Goal: Information Seeking & Learning: Find specific fact

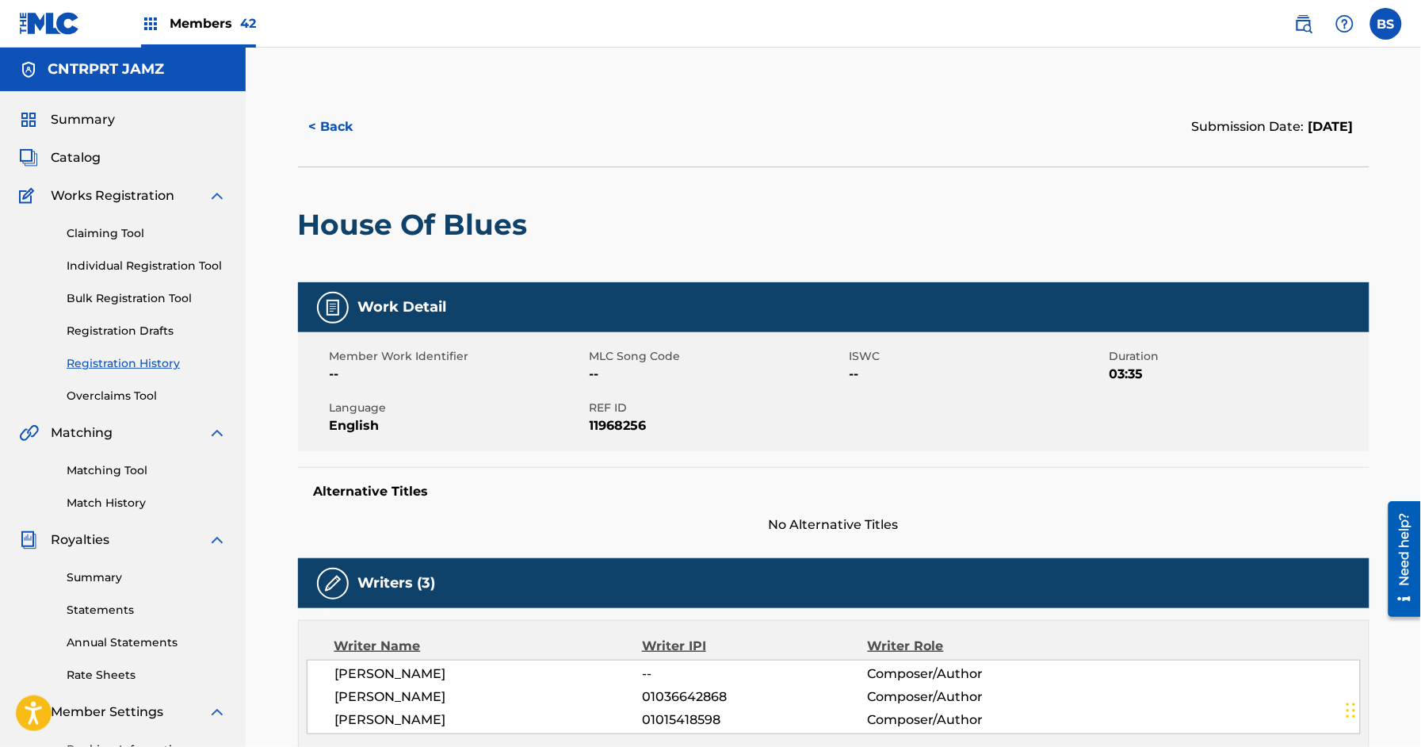
click at [396, 220] on h2 "House Of Blues" at bounding box center [417, 225] width 238 height 36
copy div "House Of Blues"
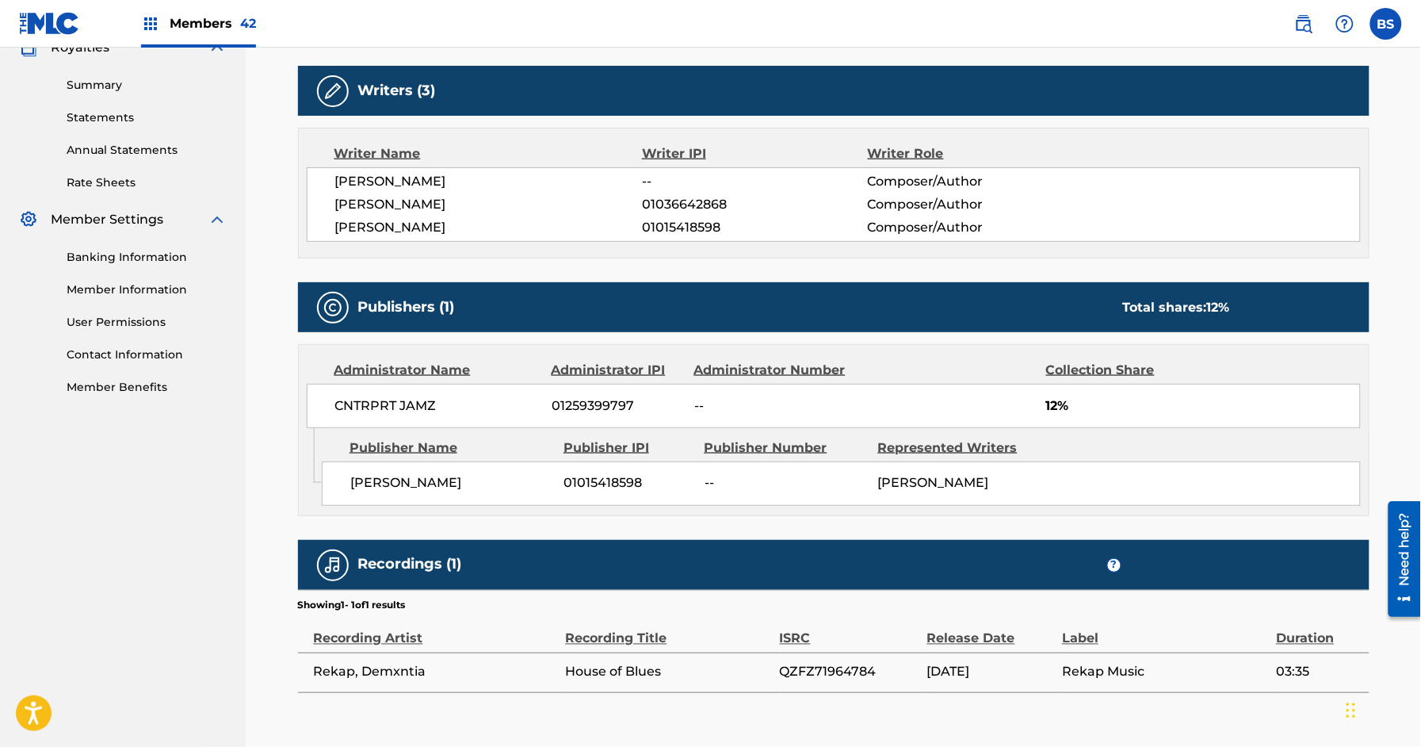
scroll to position [579, 0]
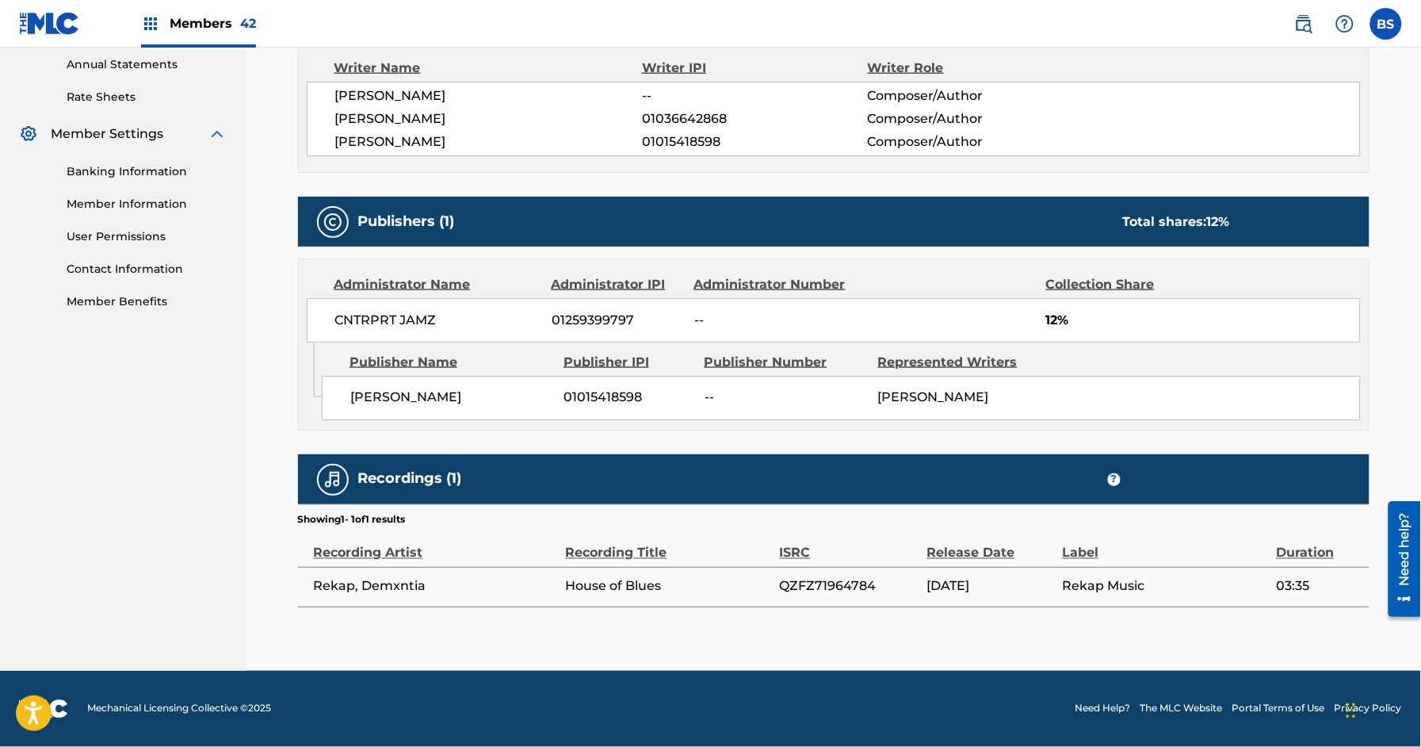
click at [391, 590] on span "Rekap, Demxntia" at bounding box center [436, 586] width 244 height 19
copy div "Rekap, Demxntia"
click at [403, 326] on span "CNTRPRT JAMZ" at bounding box center [437, 320] width 205 height 19
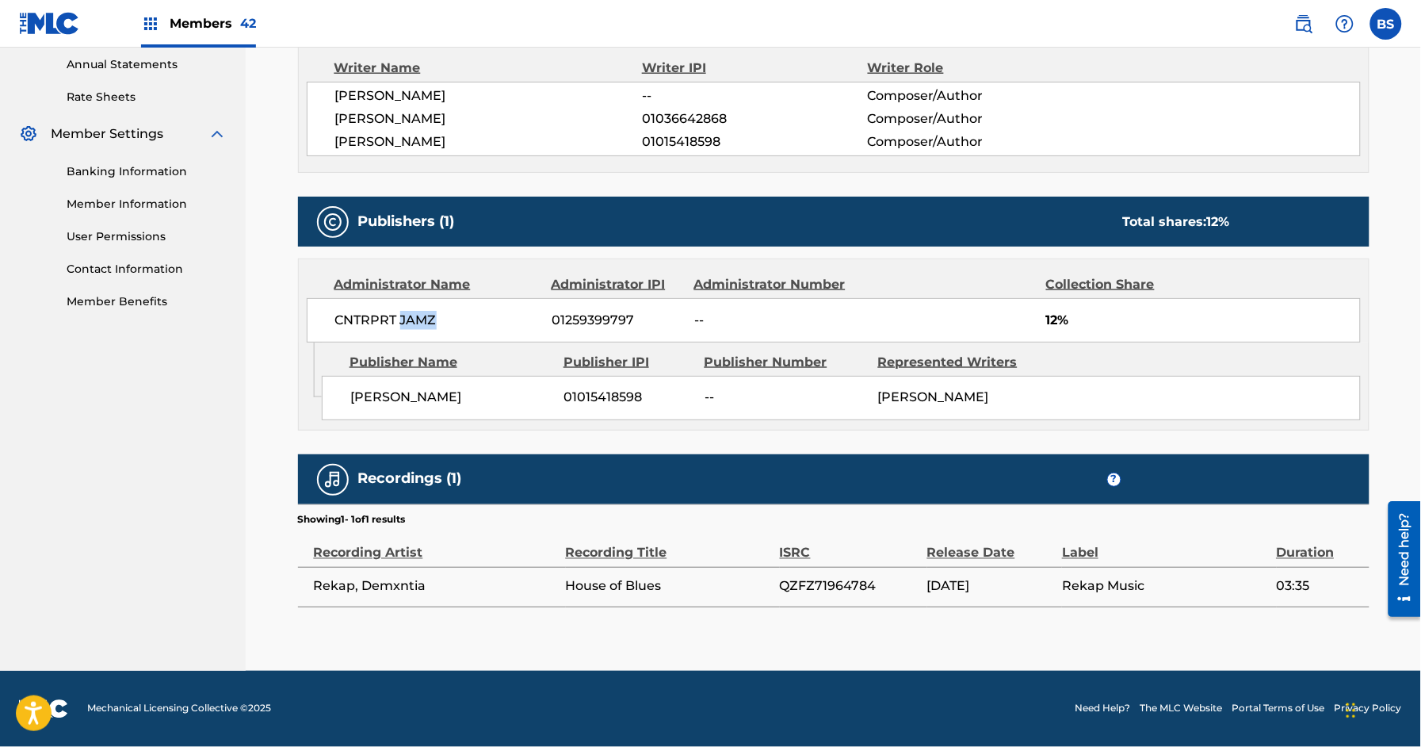
click at [403, 326] on span "CNTRPRT JAMZ" at bounding box center [437, 320] width 205 height 19
copy div "CNTRPRT JAMZ"
click at [847, 589] on span "QZFZ71964784" at bounding box center [850, 586] width 140 height 19
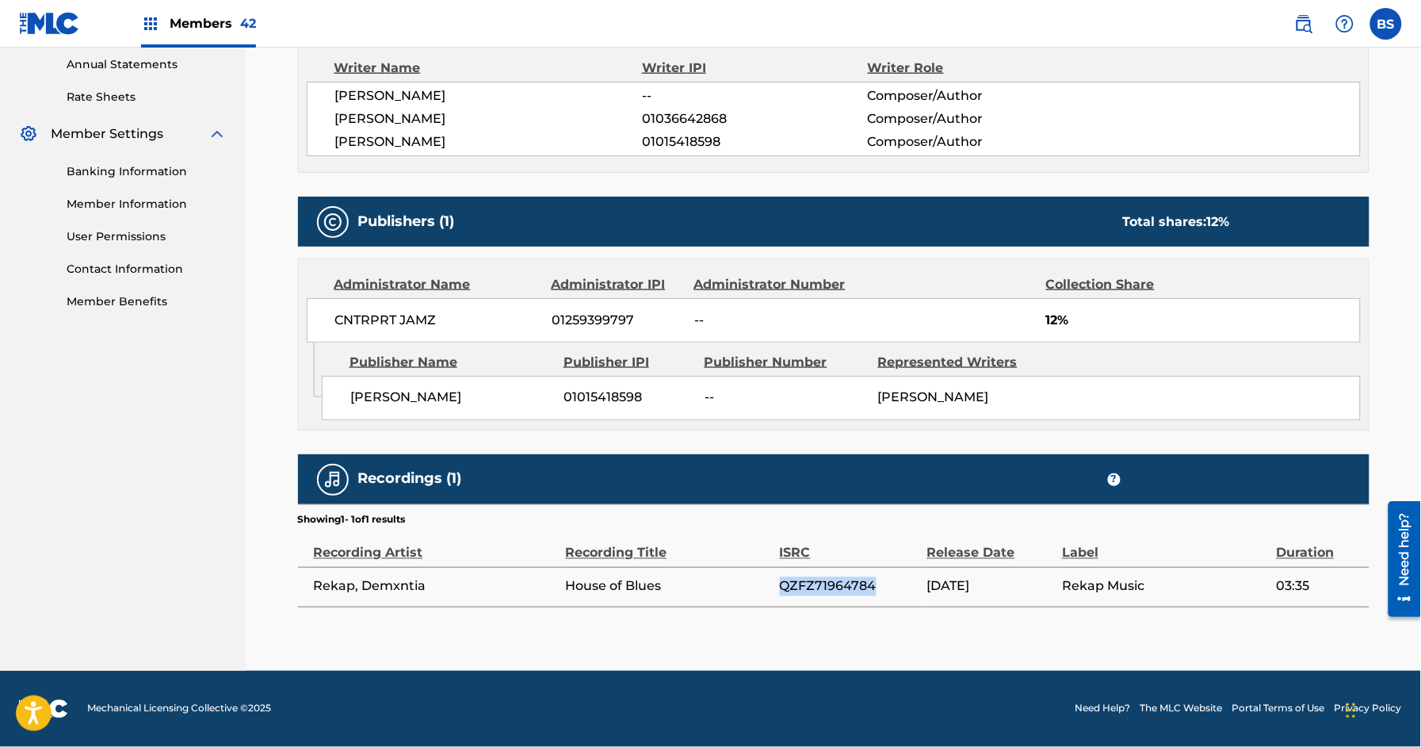
copy span "QZFZ71964784"
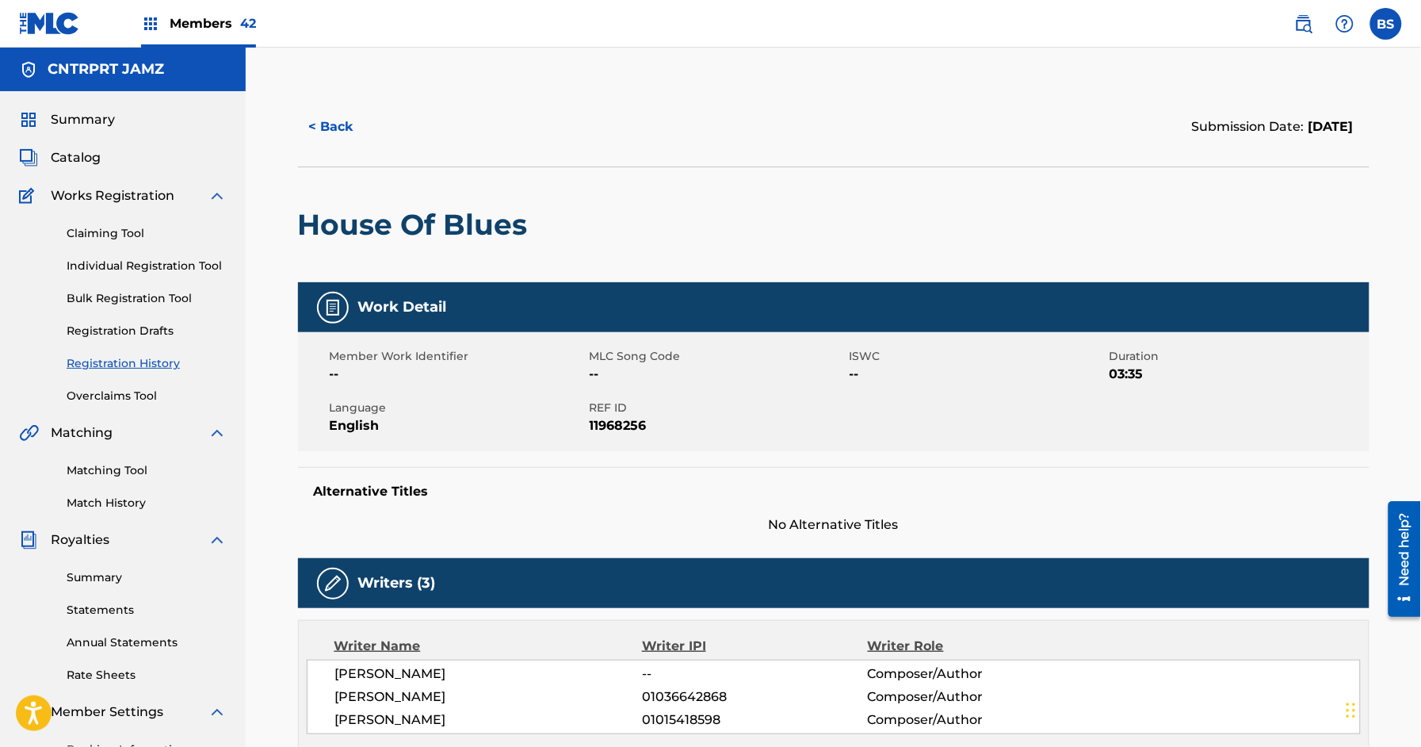
click at [398, 215] on h2 "House Of Blues" at bounding box center [417, 225] width 238 height 36
click at [399, 216] on h2 "House Of Blues" at bounding box center [417, 225] width 238 height 36
copy div "House Of Blues"
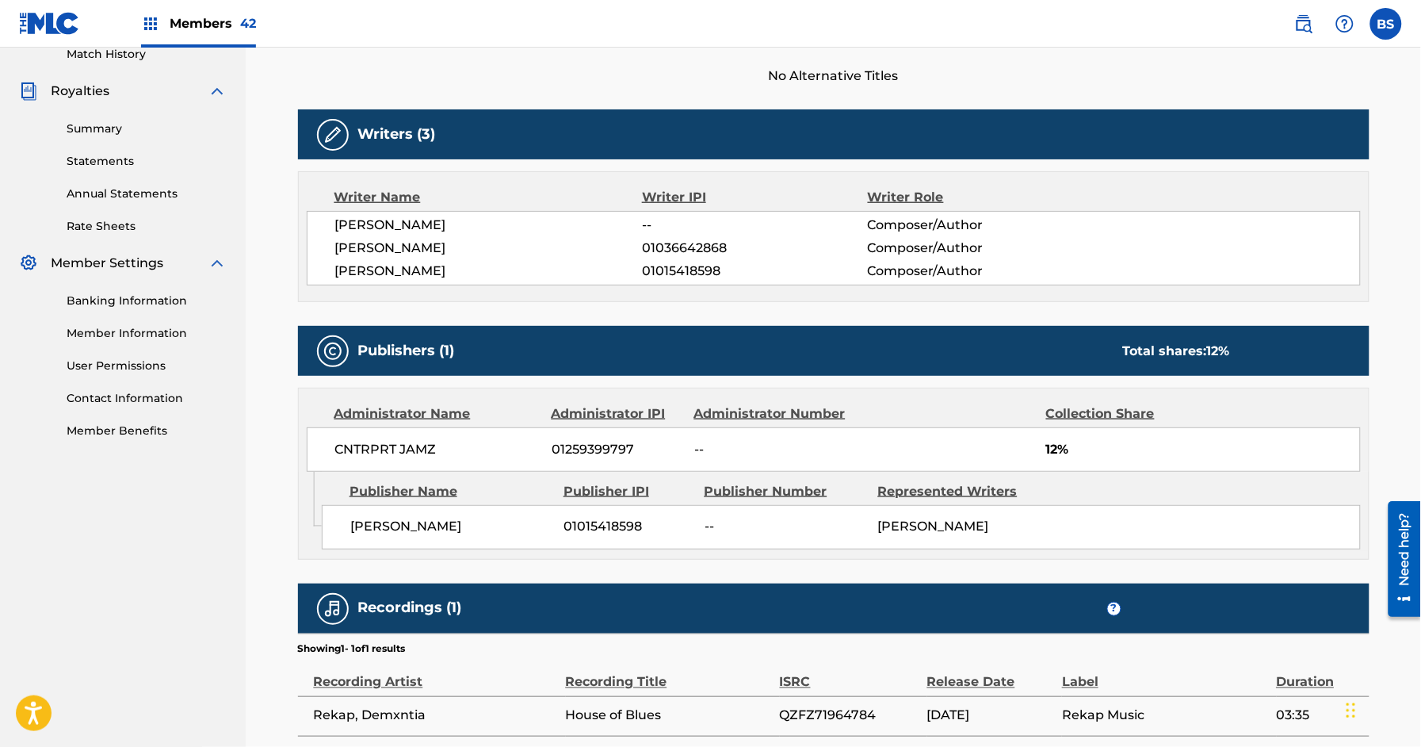
scroll to position [579, 0]
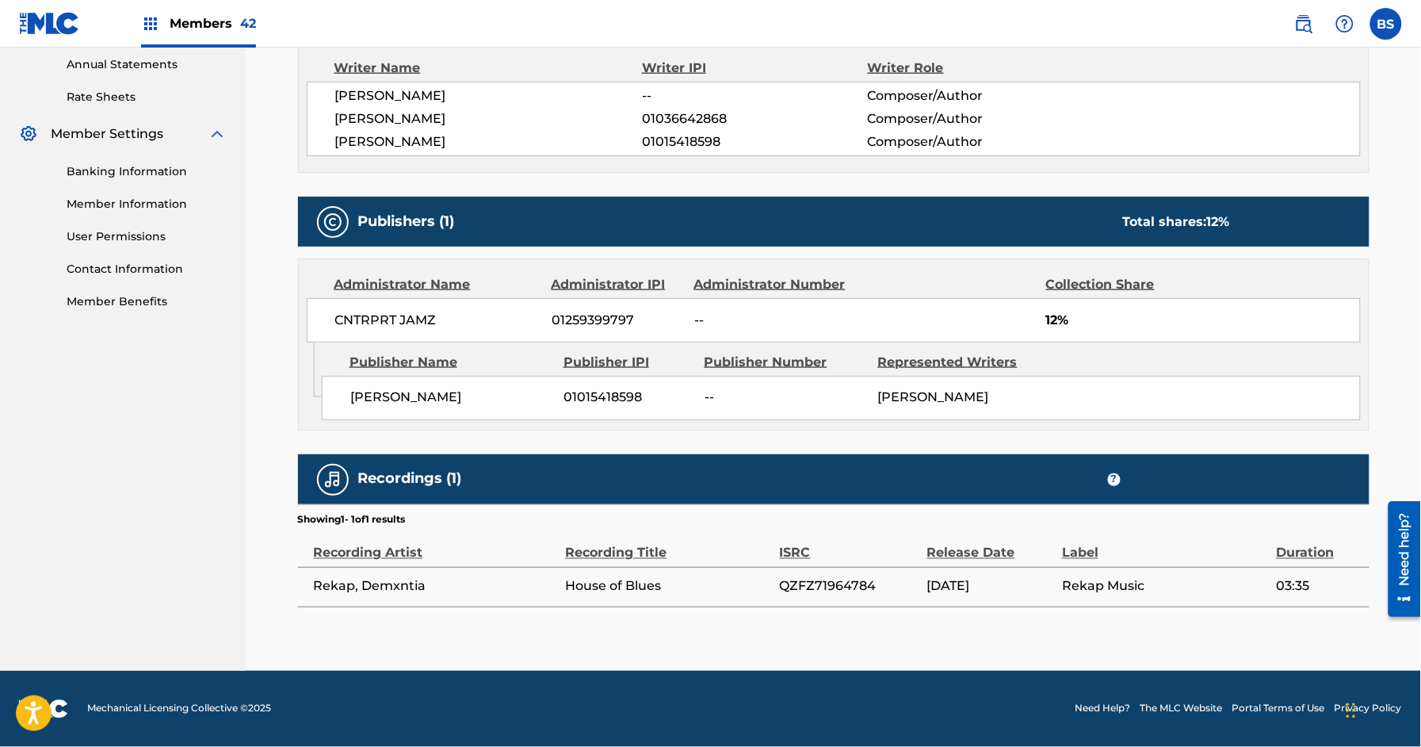
click at [390, 590] on span "Rekap, Demxntia" at bounding box center [436, 586] width 244 height 19
click at [390, 591] on span "Rekap, Demxntia" at bounding box center [436, 586] width 244 height 19
copy div "Rekap, Demxntia"
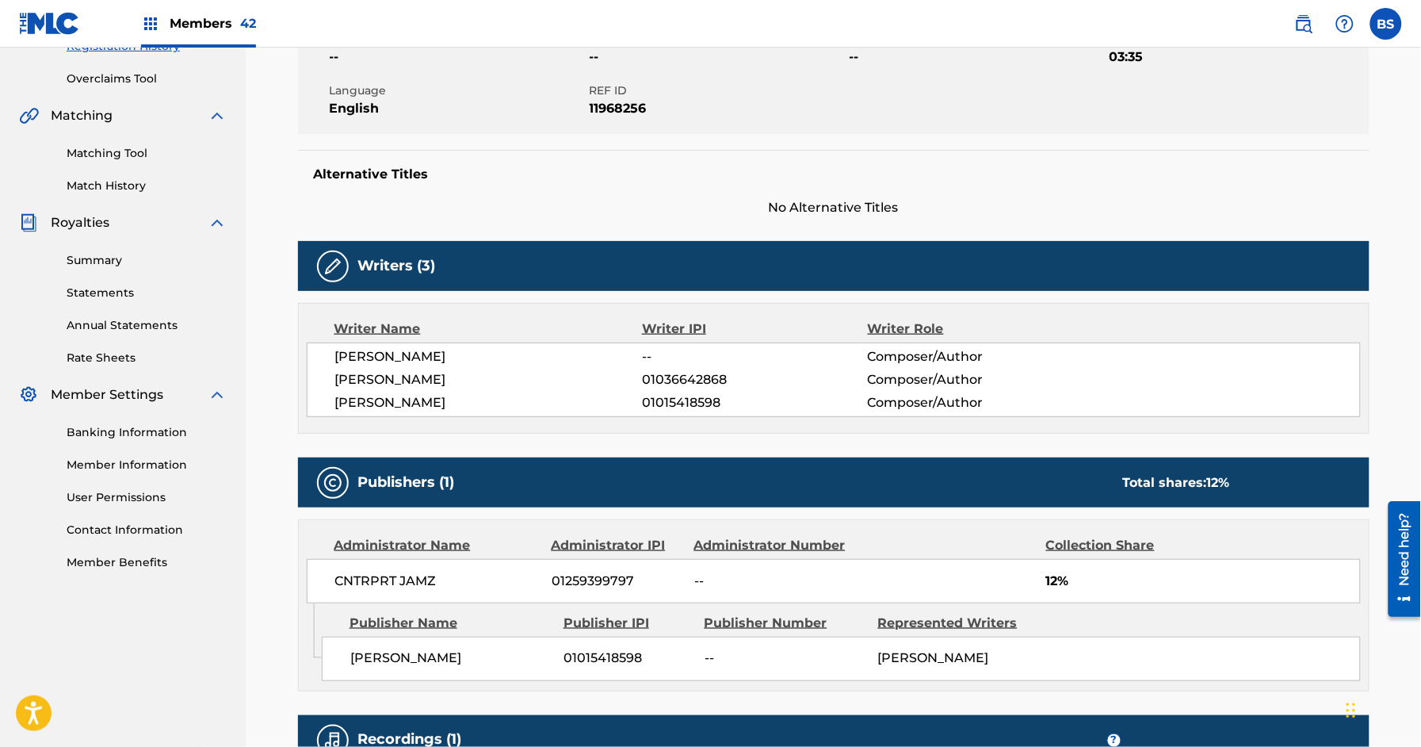
scroll to position [323, 0]
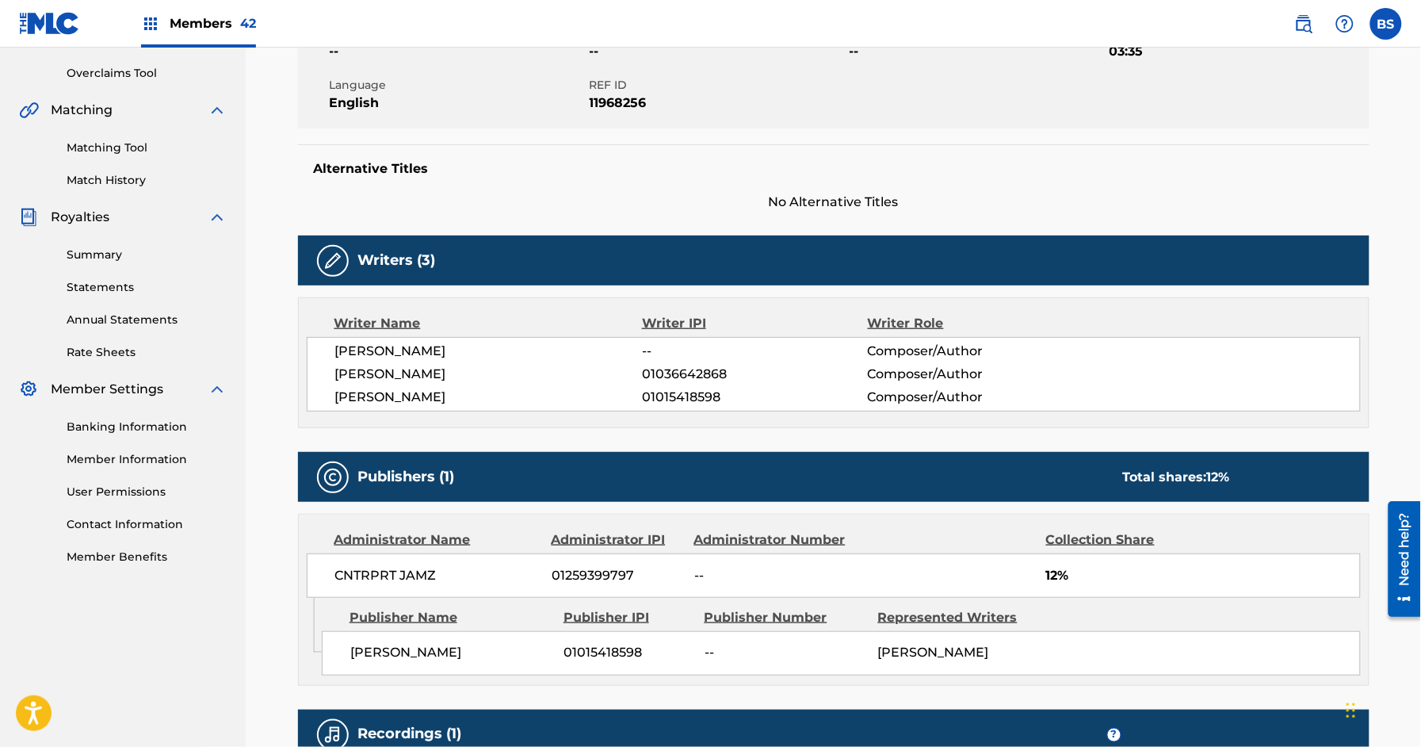
drag, startPoint x: 661, startPoint y: 384, endPoint x: 650, endPoint y: 397, distance: 16.9
click at [660, 386] on div "[PERSON_NAME] -- Composer/Author [PERSON_NAME] TA 01036642868 Composer/Author […" at bounding box center [834, 374] width 1054 height 75
click at [650, 397] on span "01015418598" at bounding box center [754, 397] width 225 height 19
copy span "01015418598"
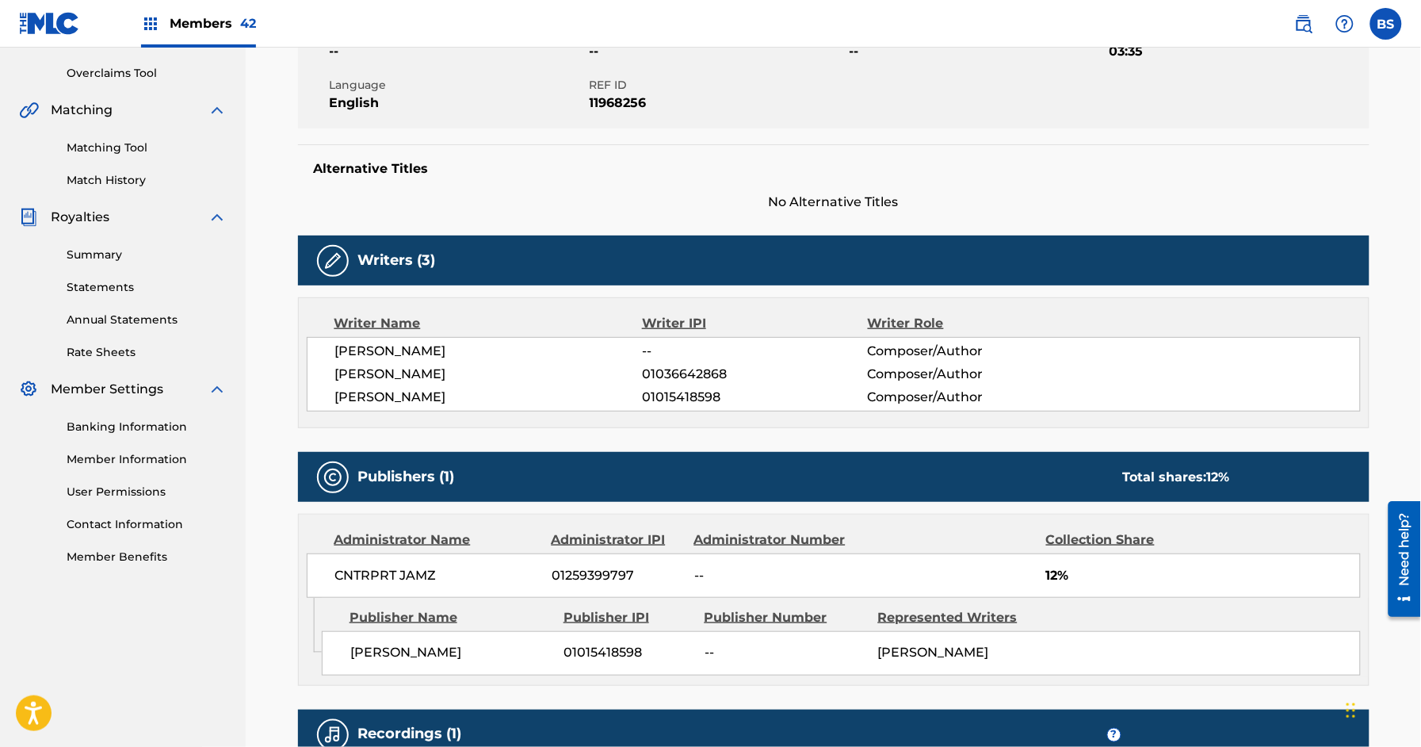
click at [689, 380] on span "01036642868" at bounding box center [754, 374] width 225 height 19
copy span "01036642868"
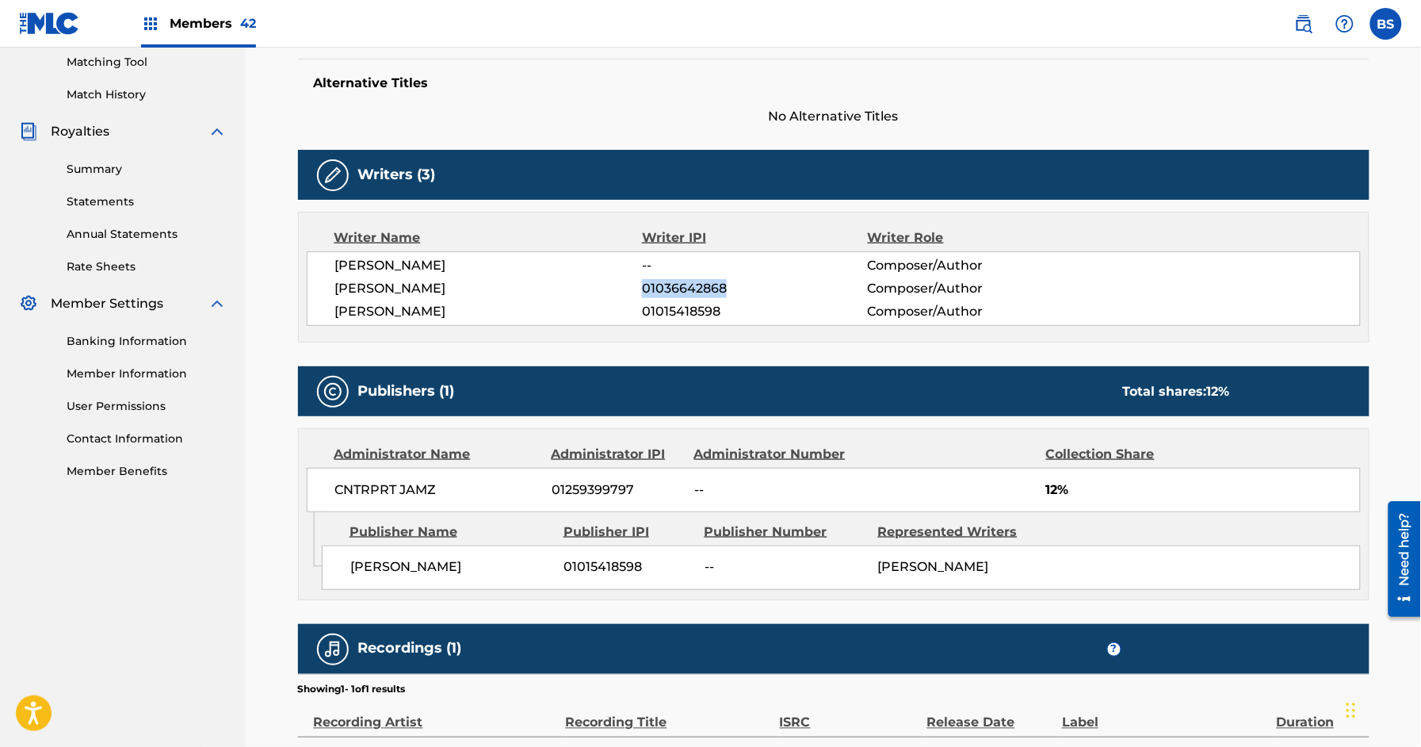
scroll to position [422, 0]
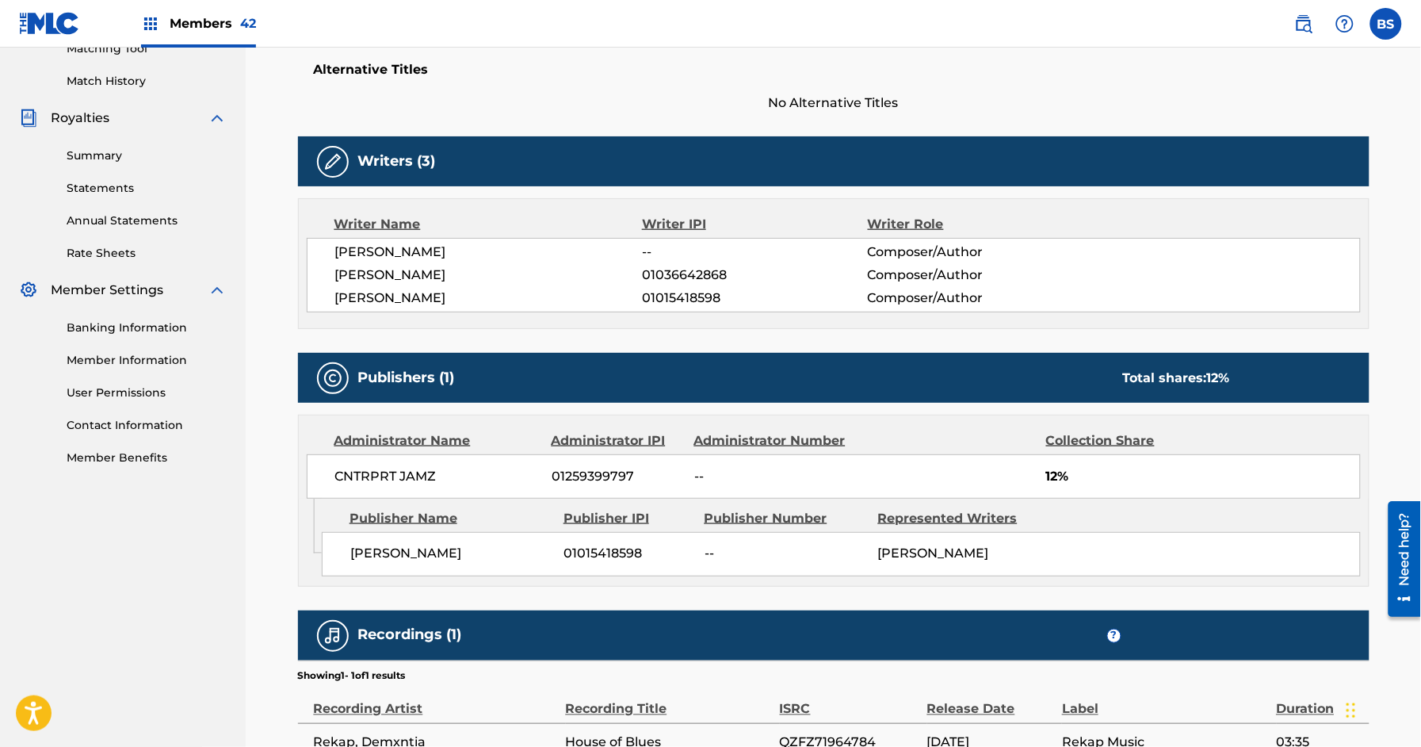
click at [610, 475] on span "01259399797" at bounding box center [617, 476] width 131 height 19
copy span "01259399797"
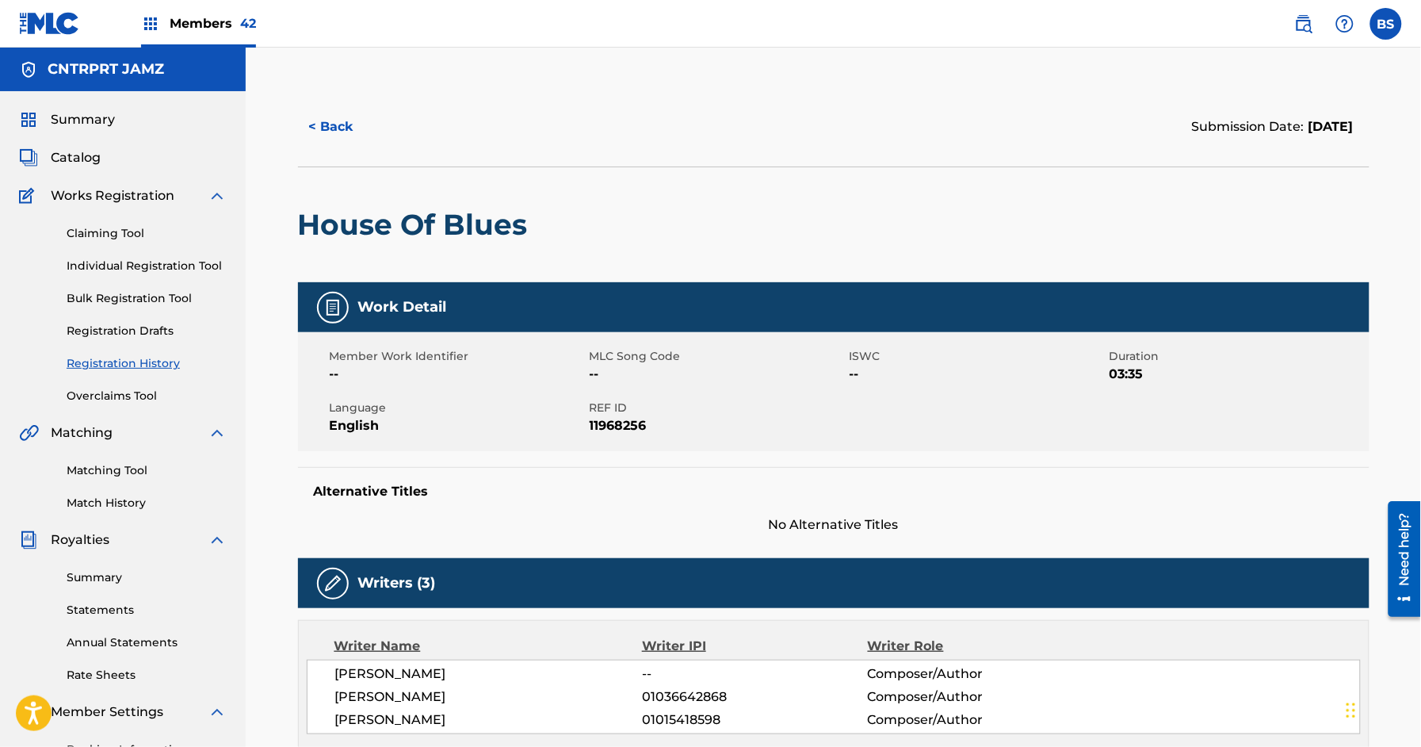
drag, startPoint x: 94, startPoint y: 122, endPoint x: 576, endPoint y: 52, distance: 487.0
click at [94, 123] on span "Summary" at bounding box center [83, 119] width 64 height 19
